Goal: Check status: Check status

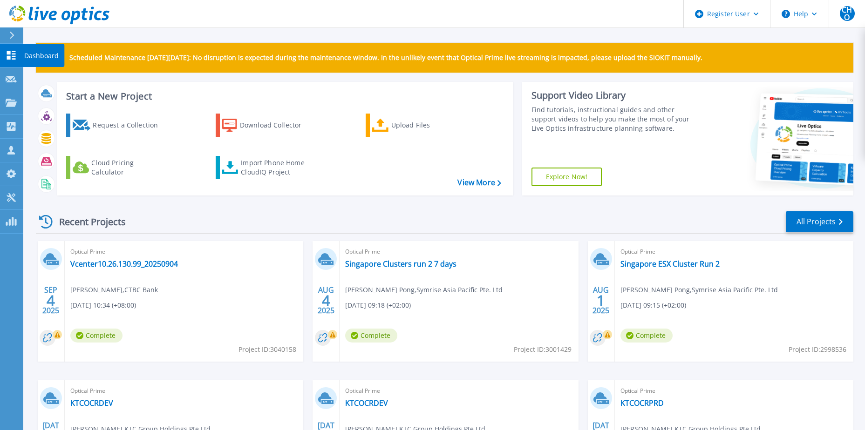
click at [14, 44] on link "Dashboard Dashboard" at bounding box center [11, 56] width 23 height 24
click at [108, 263] on link "Vcenter10.26.130.99_20250904" at bounding box center [124, 263] width 108 height 9
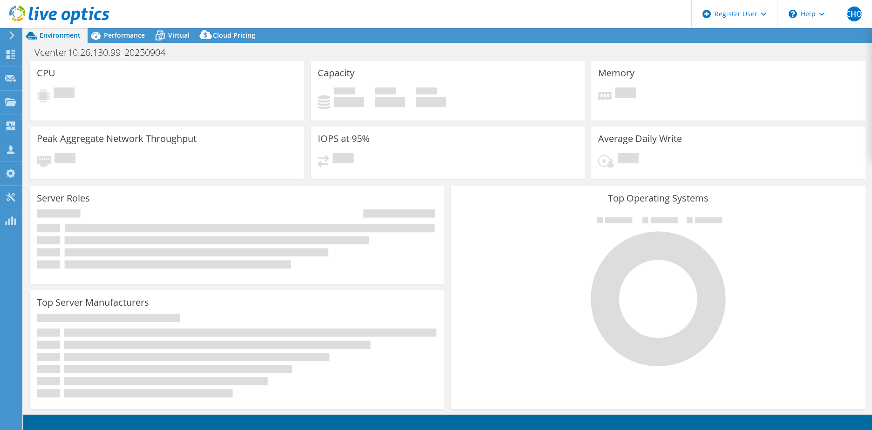
select select "USD"
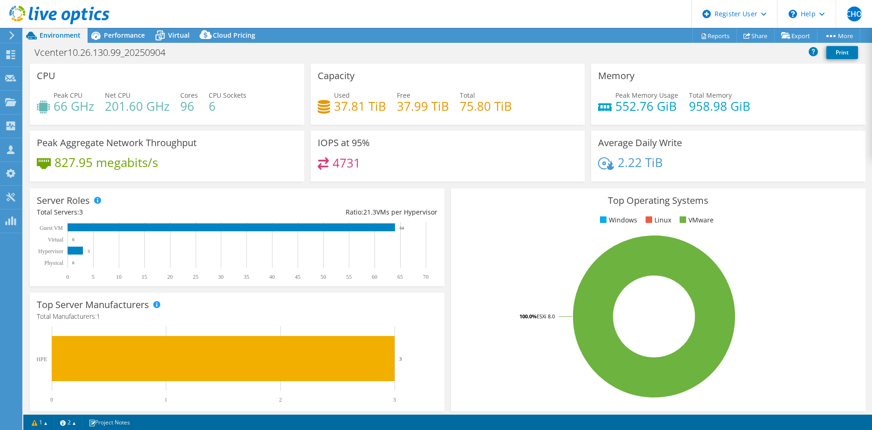
click at [69, 334] on rect at bounding box center [233, 364] width 392 height 77
click at [123, 40] on div "Performance" at bounding box center [120, 35] width 64 height 15
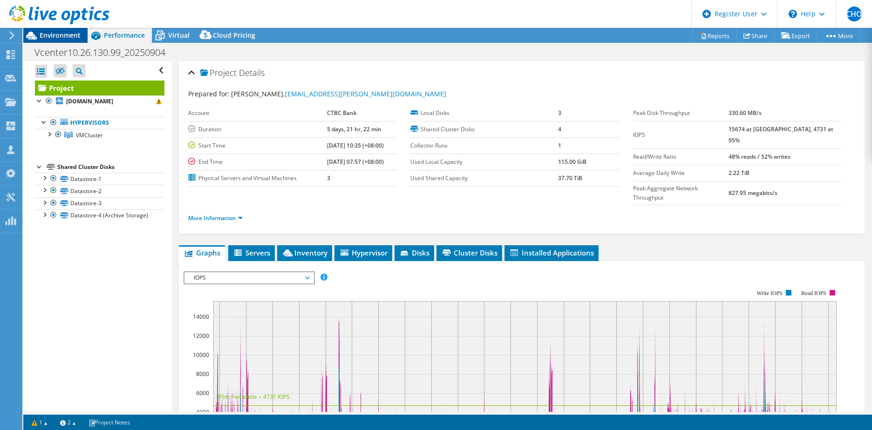
click at [57, 34] on span "Environment" at bounding box center [60, 35] width 41 height 9
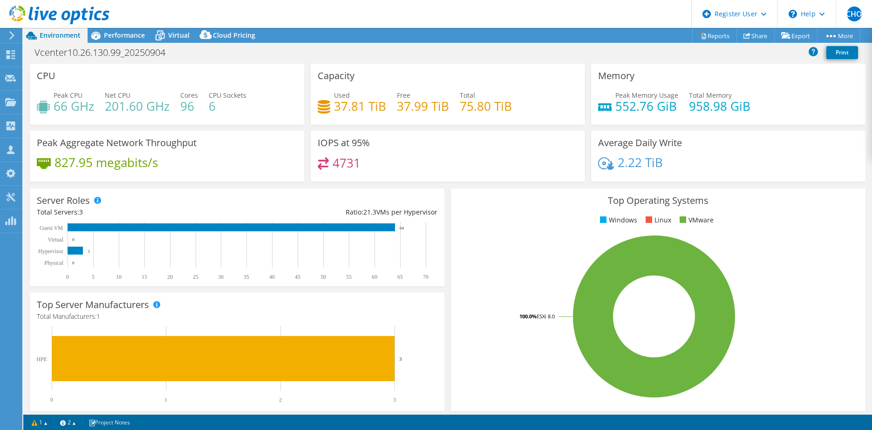
click at [72, 165] on h4 "827.95 megabits/s" at bounding box center [105, 162] width 103 height 10
